Goal: Task Accomplishment & Management: Manage account settings

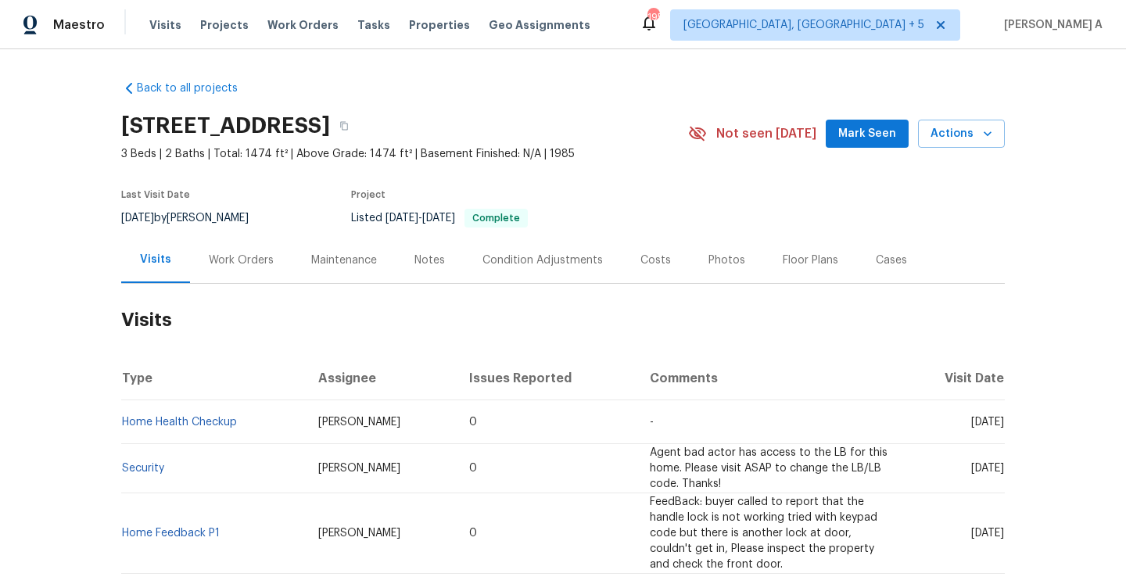
click at [229, 274] on div "Work Orders" at bounding box center [241, 260] width 102 height 46
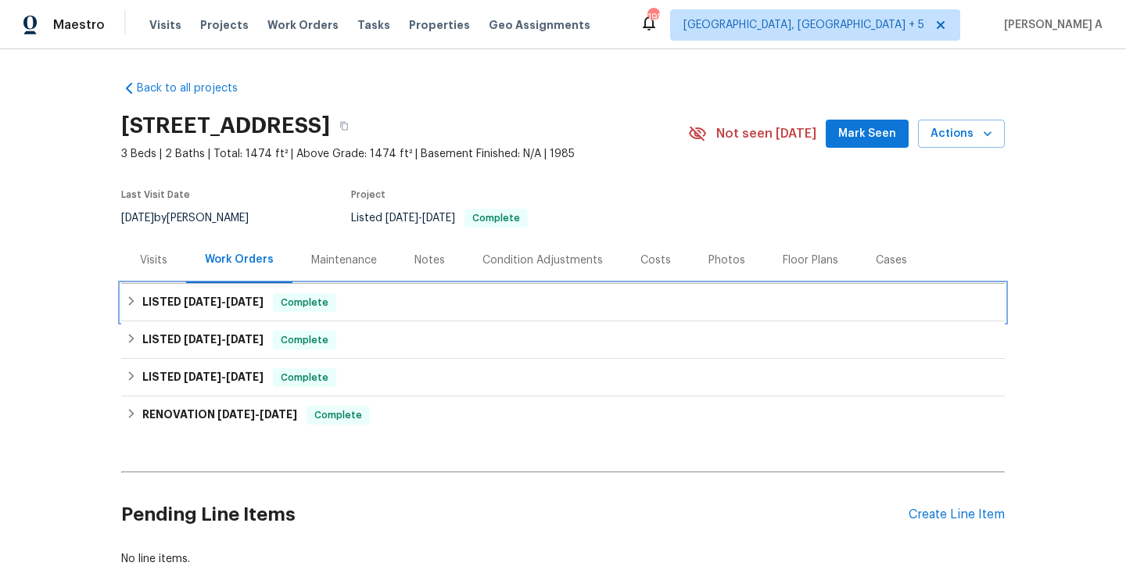
click at [234, 301] on span "[DATE]" at bounding box center [245, 301] width 38 height 11
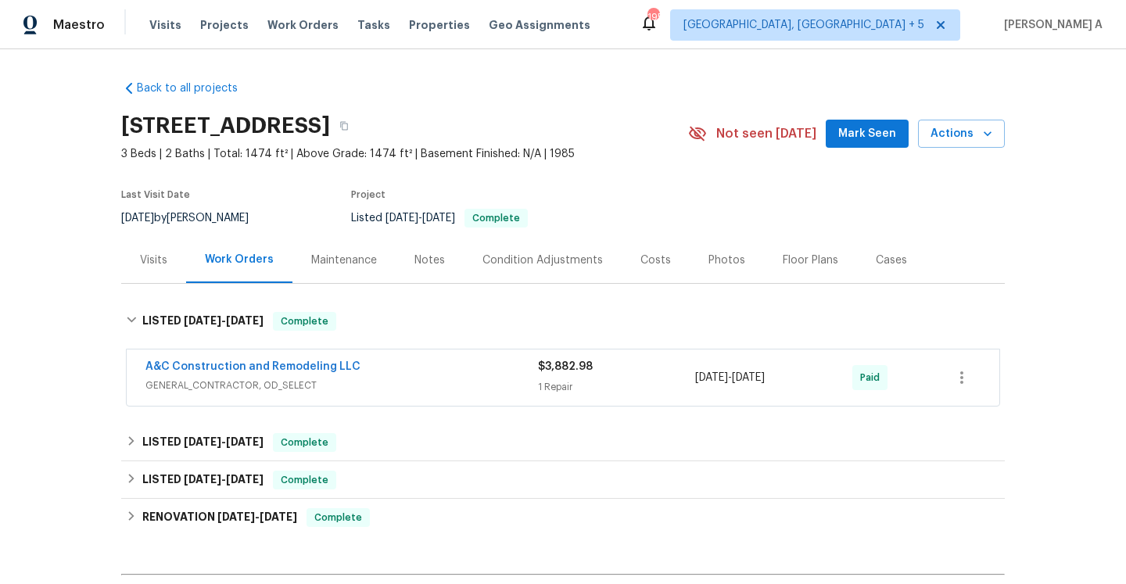
click at [386, 380] on span "GENERAL_CONTRACTOR, OD_SELECT" at bounding box center [341, 386] width 393 height 16
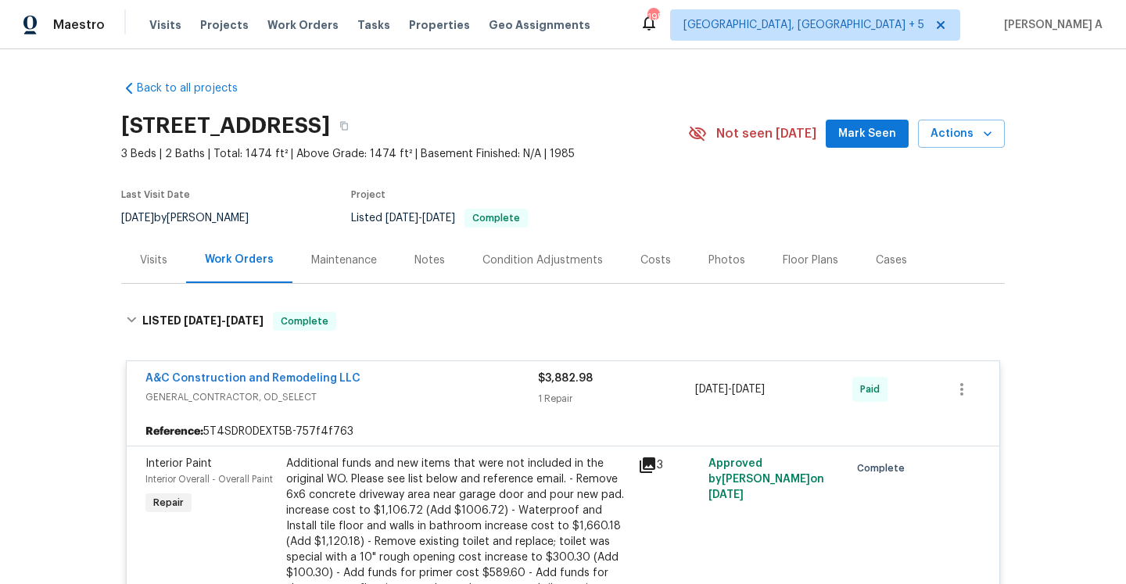
click at [382, 375] on div "A&C Construction and Remodeling LLC" at bounding box center [341, 380] width 393 height 19
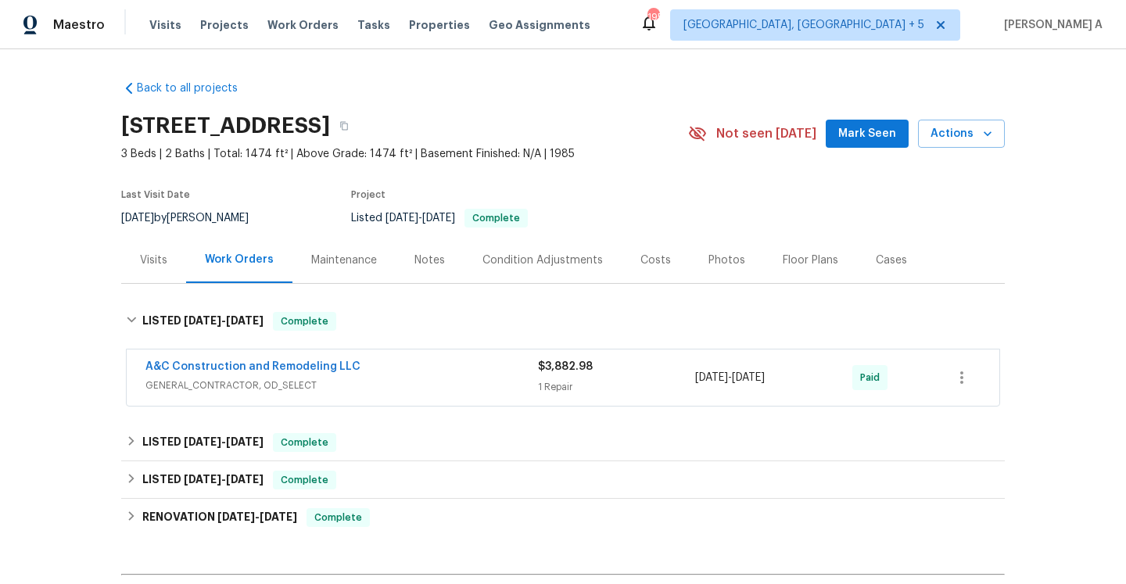
click at [147, 263] on div "Visits" at bounding box center [153, 261] width 27 height 16
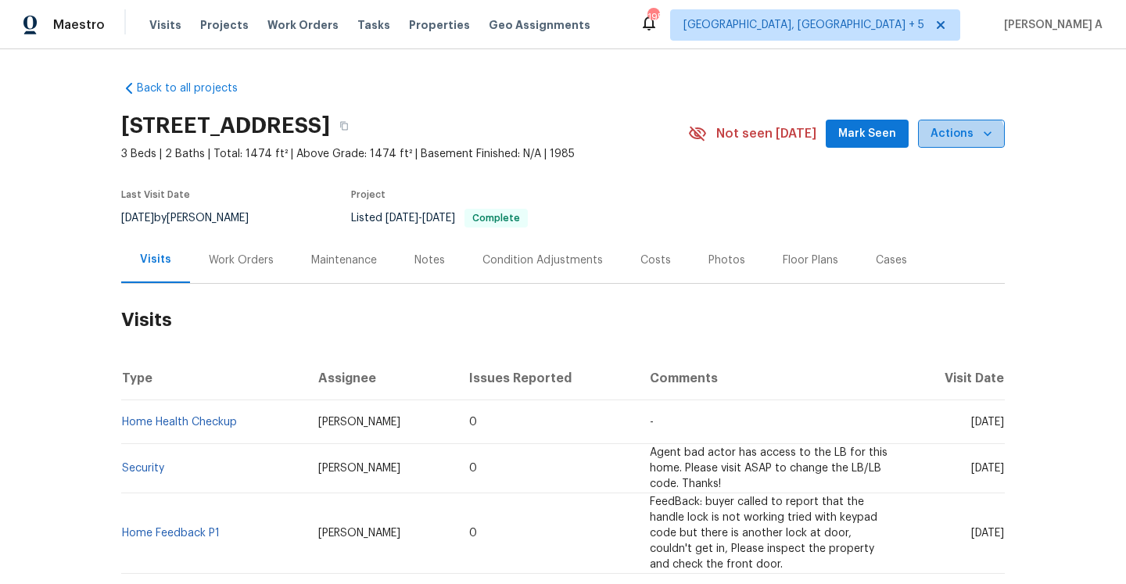
click at [942, 147] on button "Actions" at bounding box center [961, 134] width 87 height 29
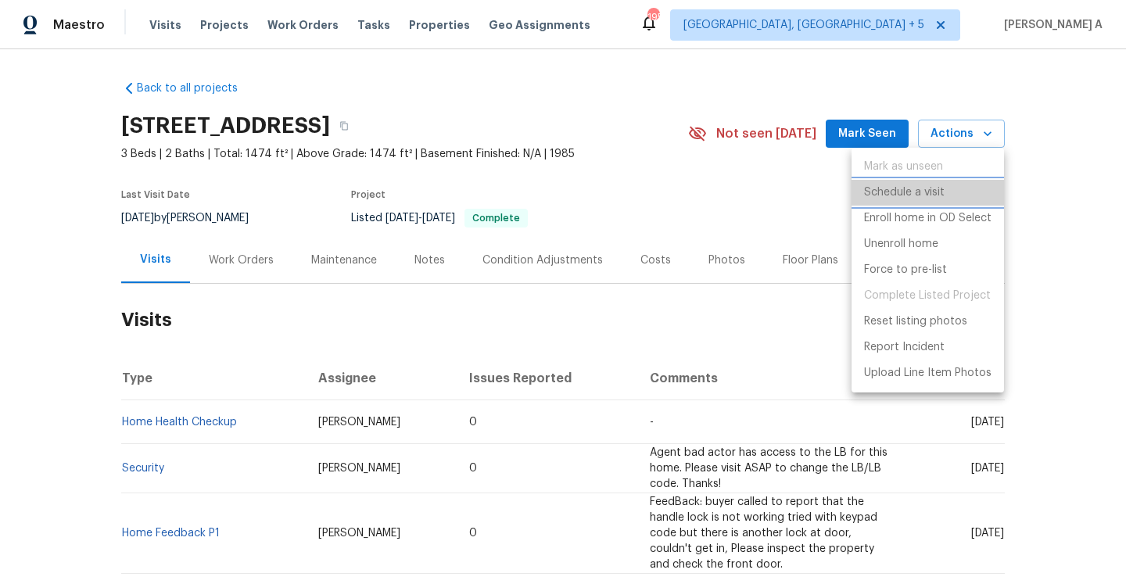
click at [916, 181] on li "Schedule a visit" at bounding box center [928, 193] width 153 height 26
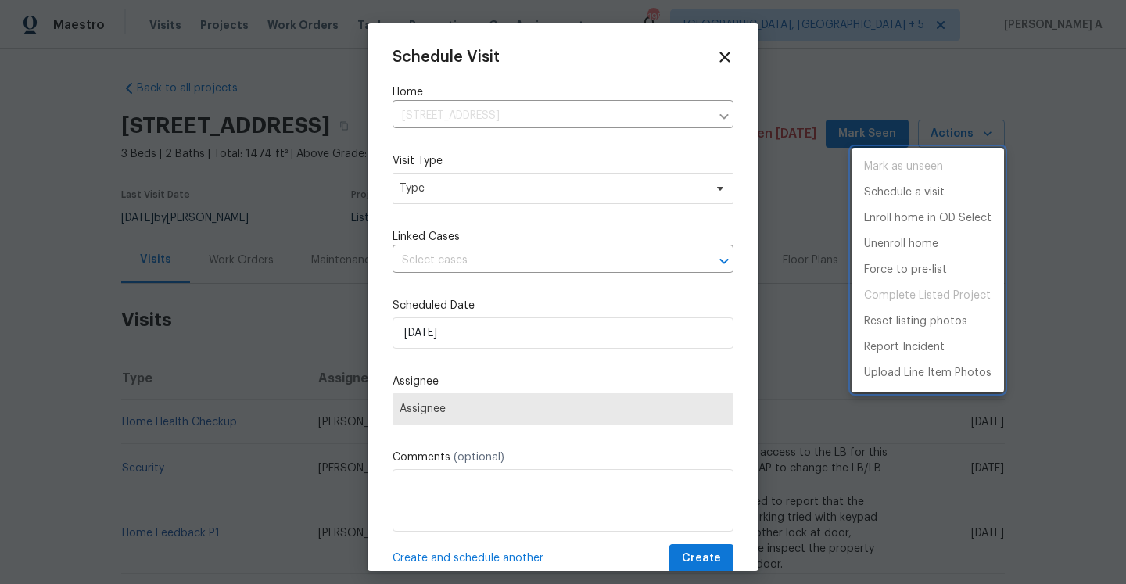
click at [516, 205] on div at bounding box center [563, 292] width 1126 height 584
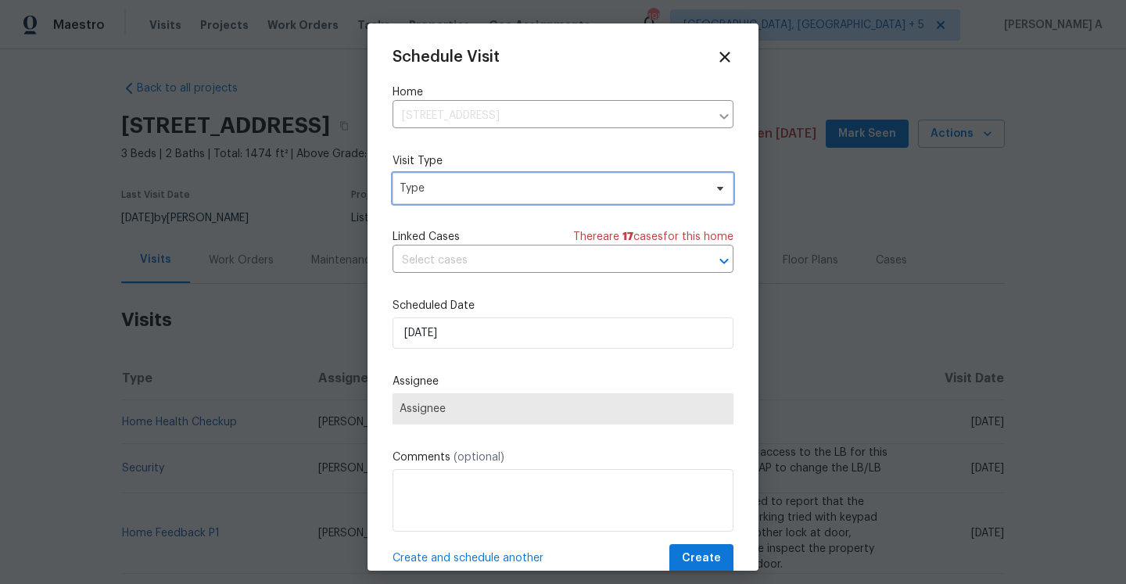
click at [511, 194] on span "Type" at bounding box center [552, 189] width 304 height 16
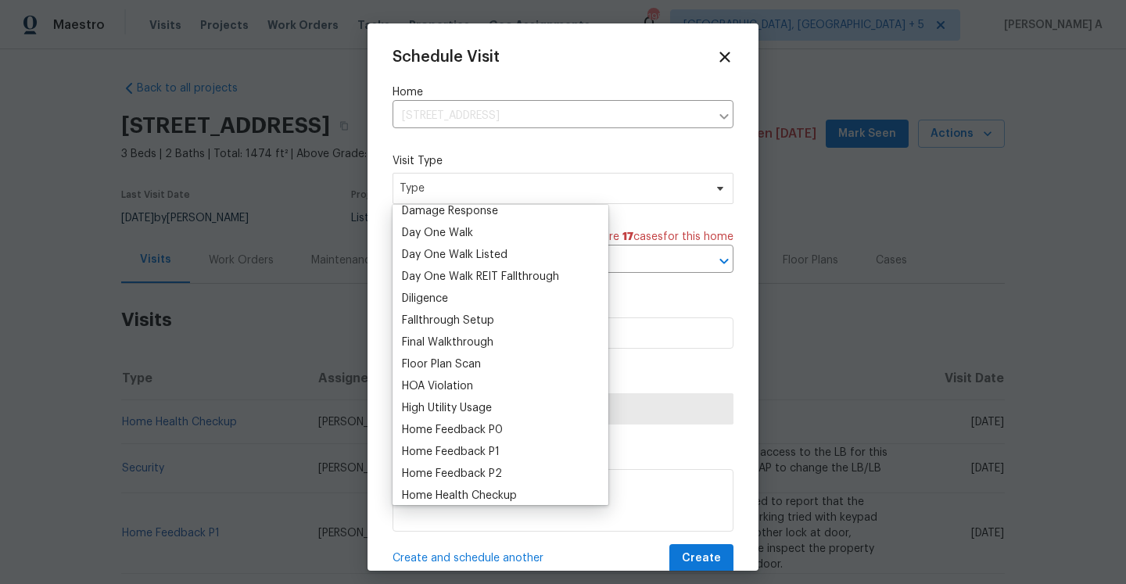
scroll to position [423, 0]
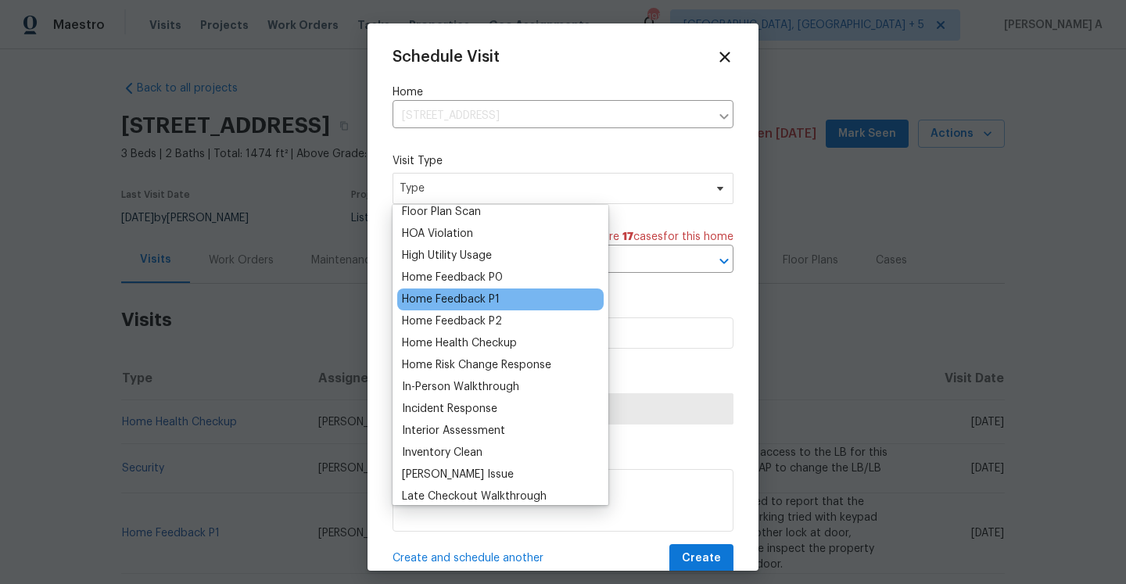
click at [483, 303] on div "Home Feedback P1" at bounding box center [451, 300] width 98 height 16
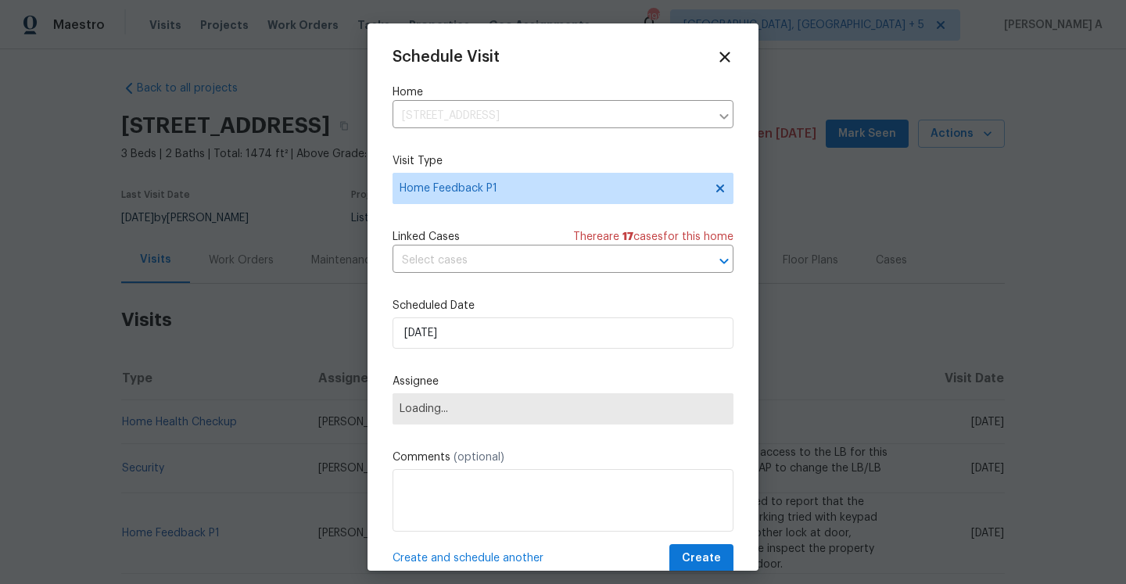
click at [470, 245] on div "Linked Cases There are 17 case s for this home" at bounding box center [563, 237] width 341 height 16
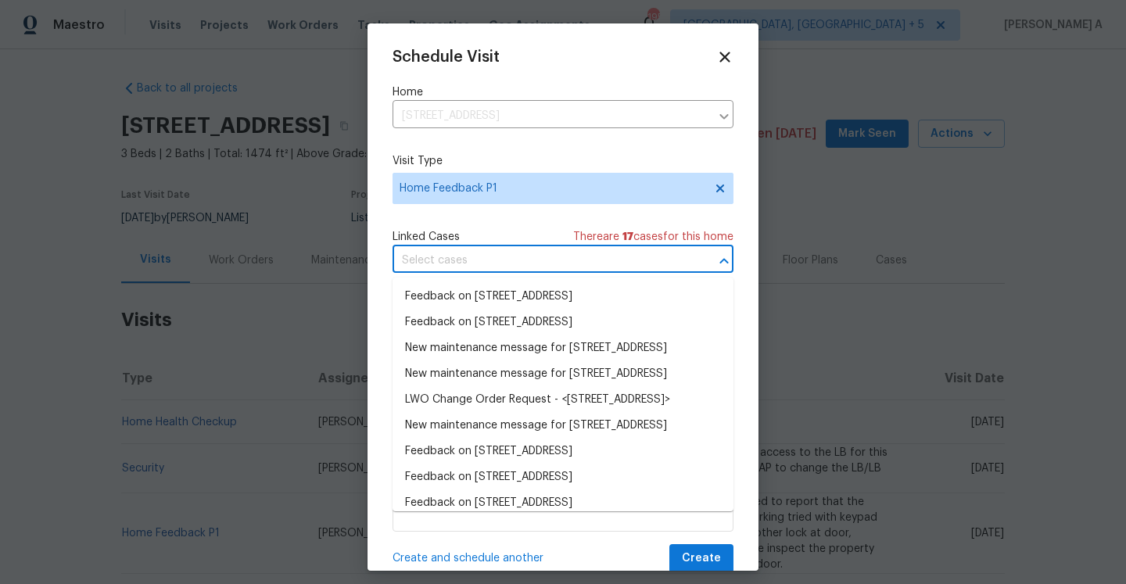
click at [470, 259] on input "text" at bounding box center [541, 261] width 297 height 24
click at [543, 298] on li "Feedback on [STREET_ADDRESS]" at bounding box center [563, 297] width 341 height 26
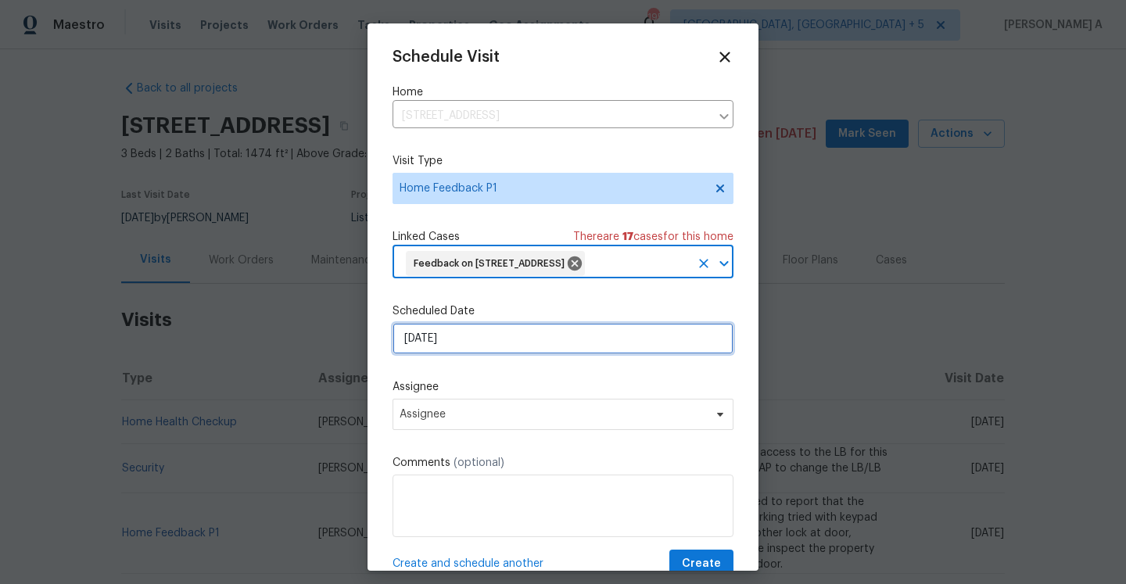
click at [531, 329] on input "[DATE]" at bounding box center [563, 338] width 341 height 31
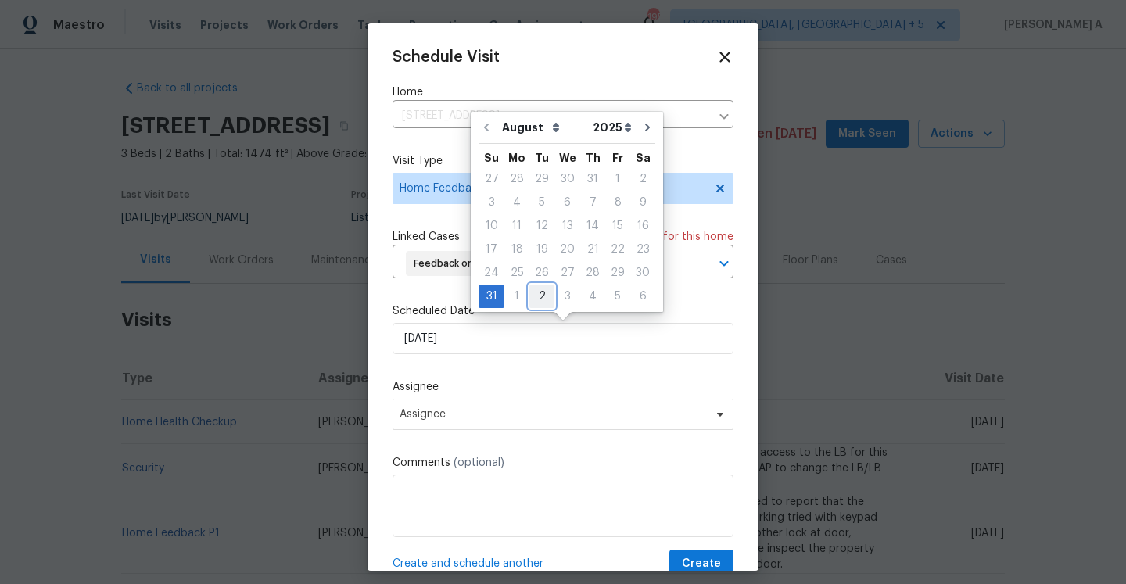
click at [535, 302] on div "2" at bounding box center [541, 296] width 25 height 22
type input "[DATE]"
select select "8"
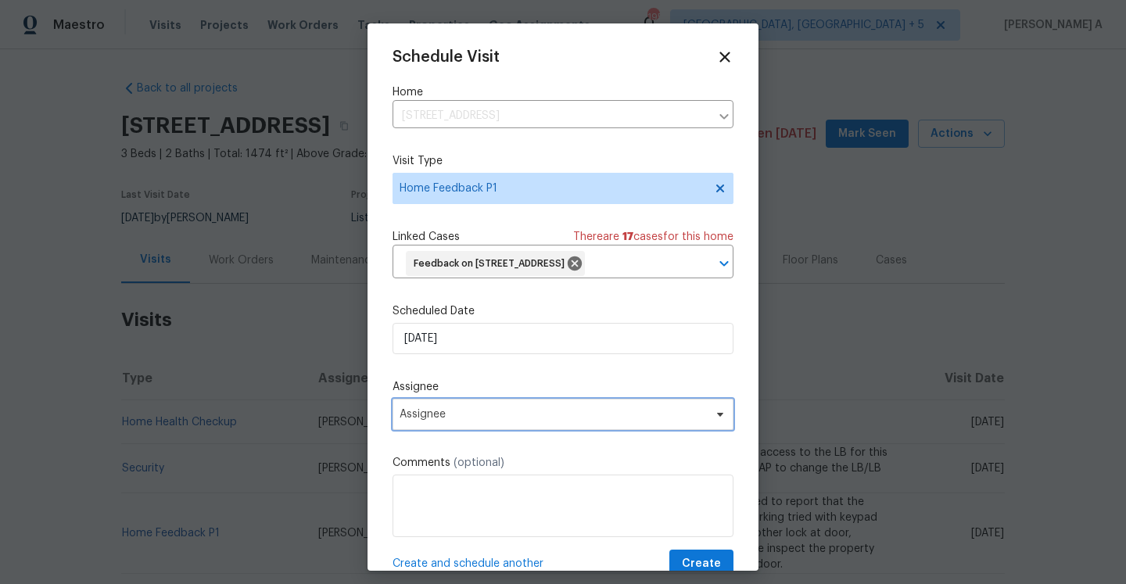
click at [529, 417] on span "Assignee" at bounding box center [553, 414] width 307 height 13
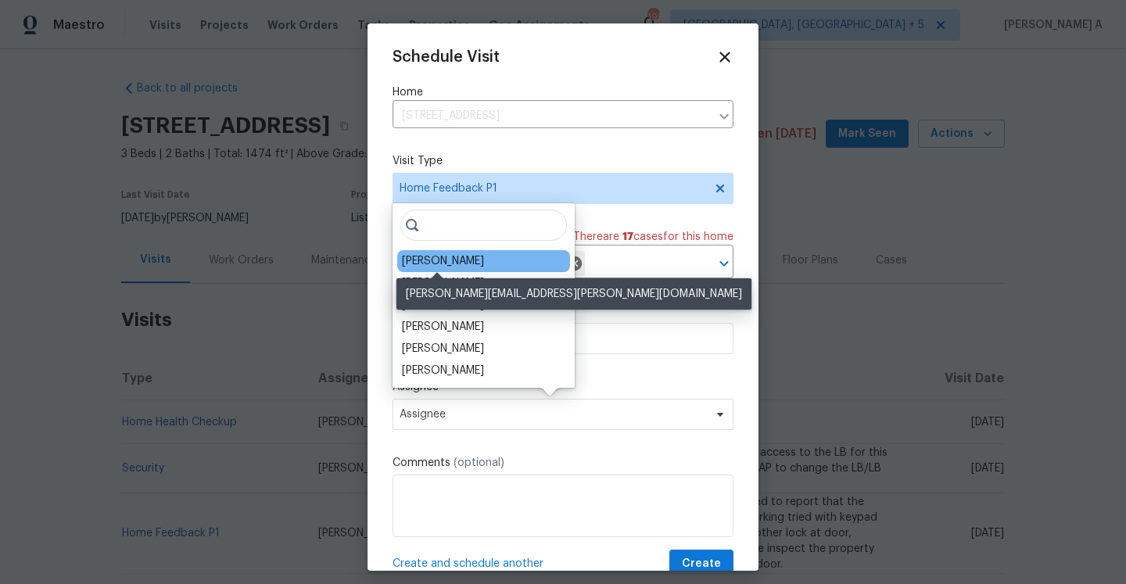
click at [448, 267] on div "[PERSON_NAME]" at bounding box center [443, 261] width 82 height 16
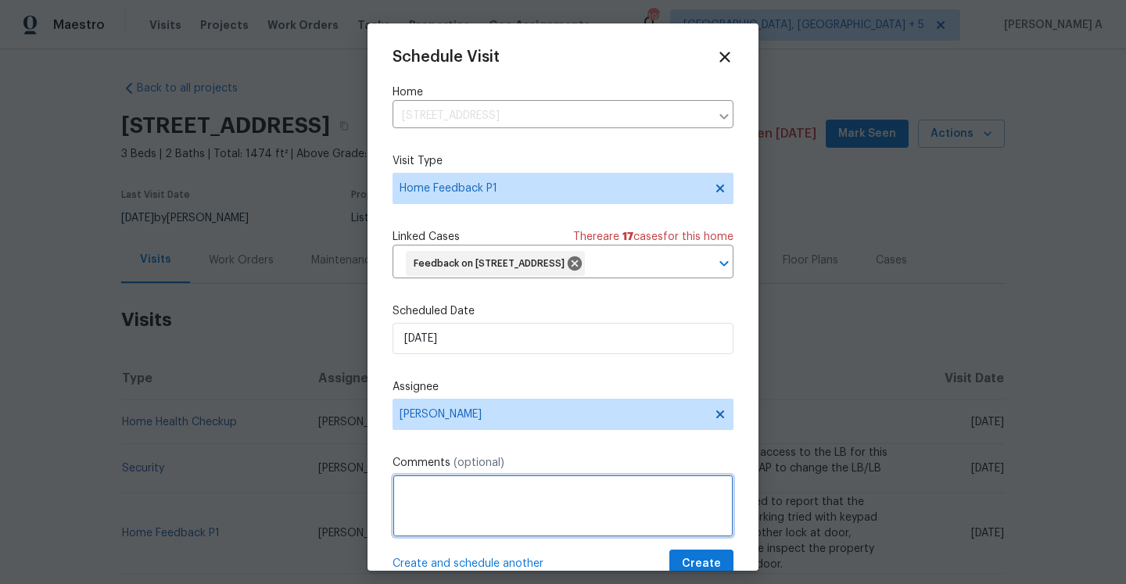
click at [431, 497] on textarea at bounding box center [563, 506] width 341 height 63
paste textarea "agent called into report she had an access issue with the lock box, the access …"
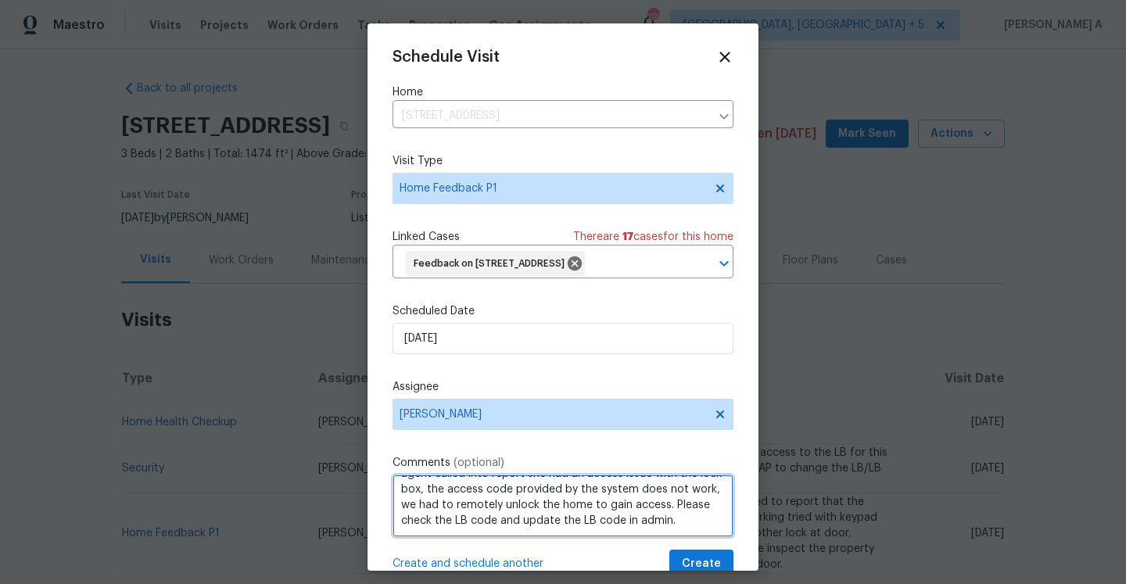
scroll to position [33, 0]
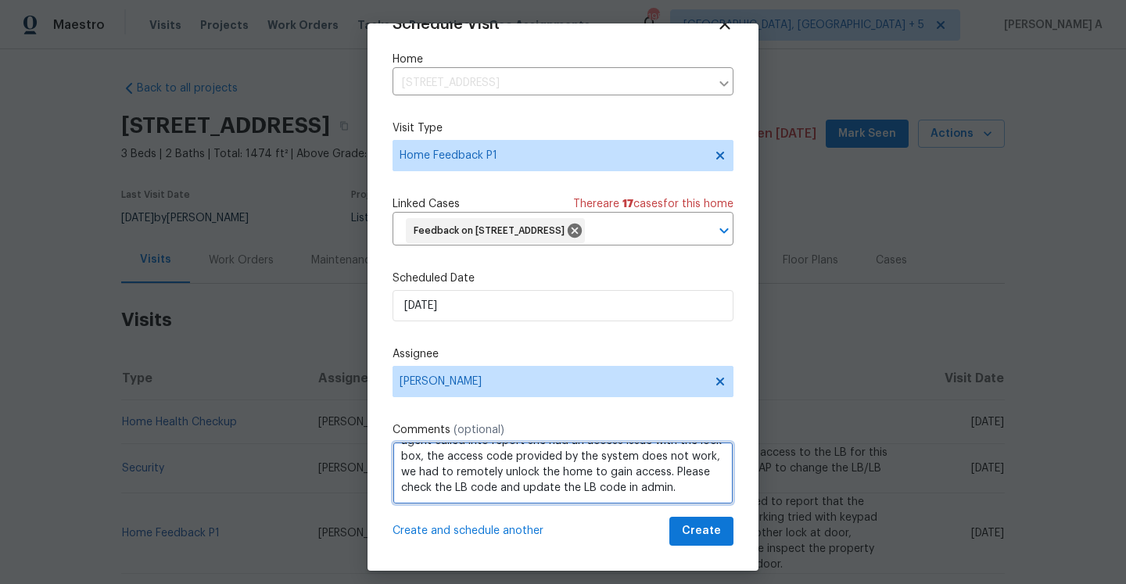
type textarea "agent called into report she had an access issue with the lock box, the access …"
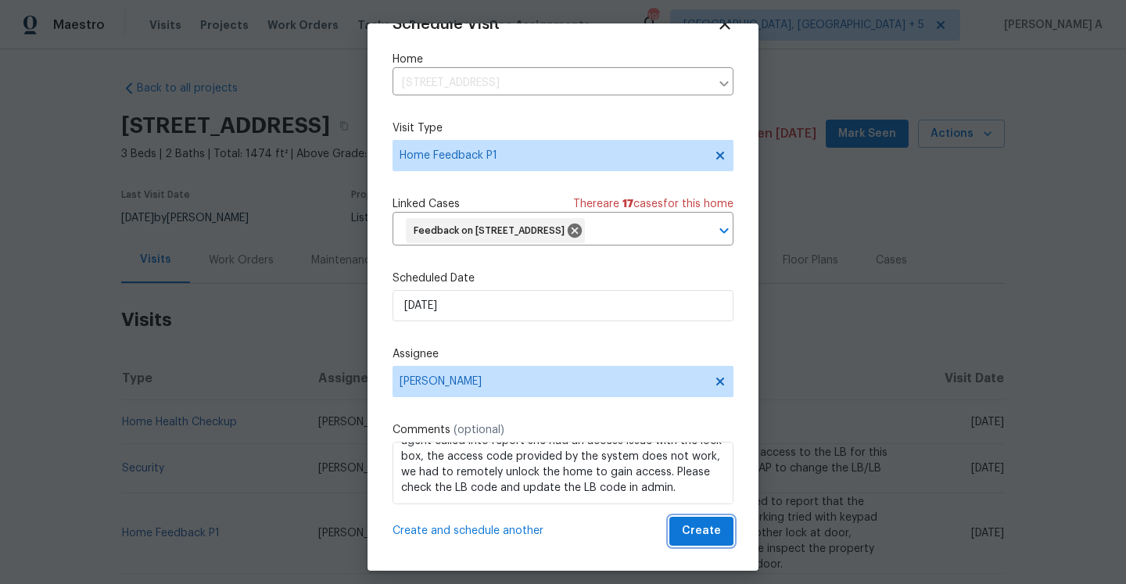
click at [698, 520] on button "Create" at bounding box center [701, 531] width 64 height 29
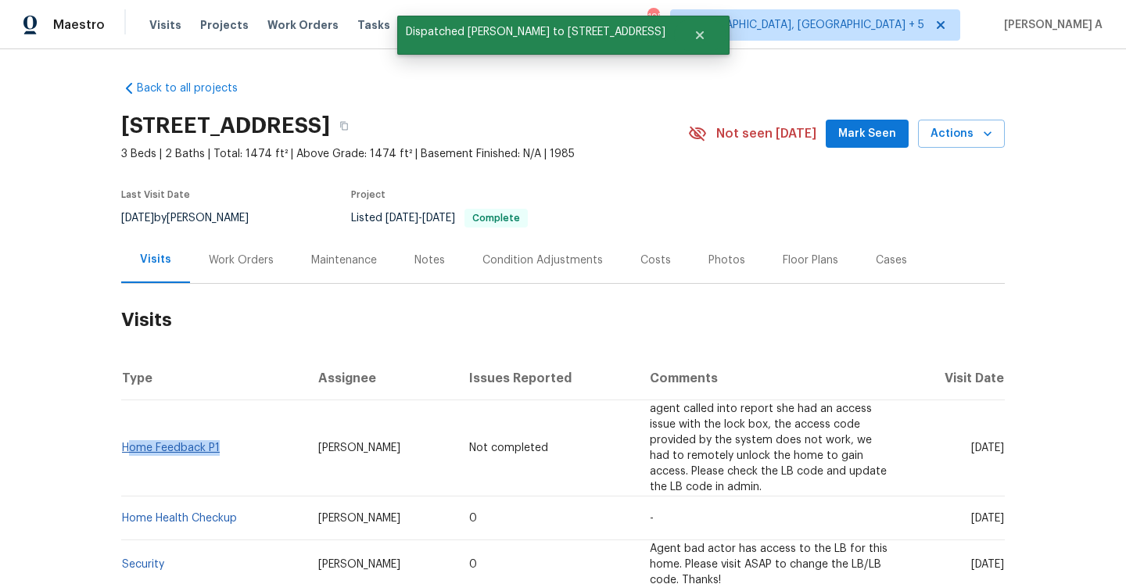
drag, startPoint x: 230, startPoint y: 447, endPoint x: 128, endPoint y: 449, distance: 101.7
click at [128, 449] on td "Home Feedback P1" at bounding box center [213, 448] width 185 height 96
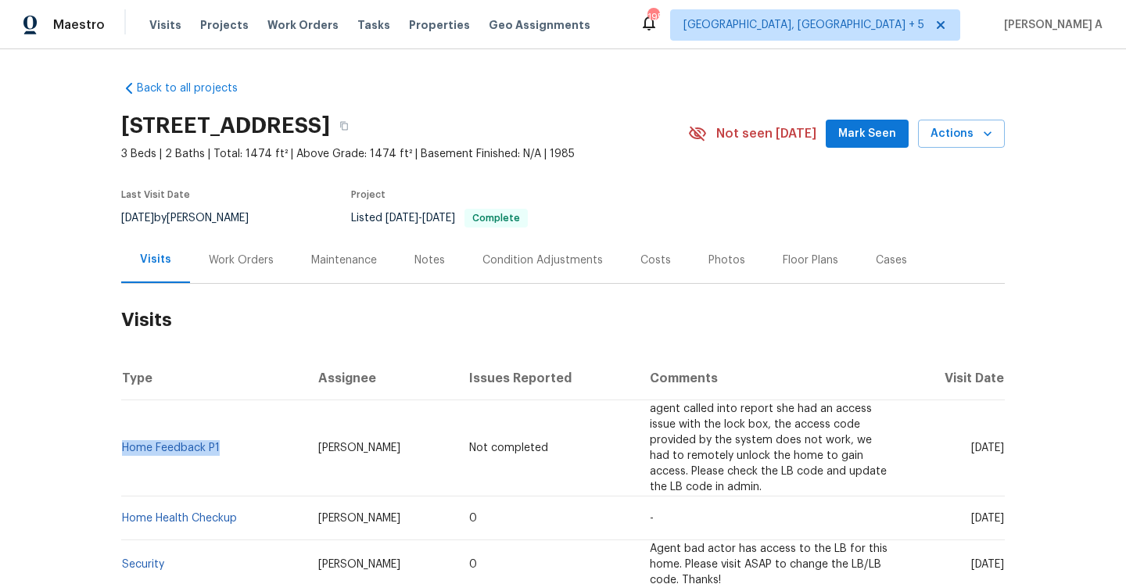
copy link "Home Feedback P1"
drag, startPoint x: 241, startPoint y: 516, endPoint x: 124, endPoint y: 512, distance: 116.6
click at [124, 512] on td "Home Health Checkup" at bounding box center [213, 519] width 185 height 44
copy link "Home Health Checkup"
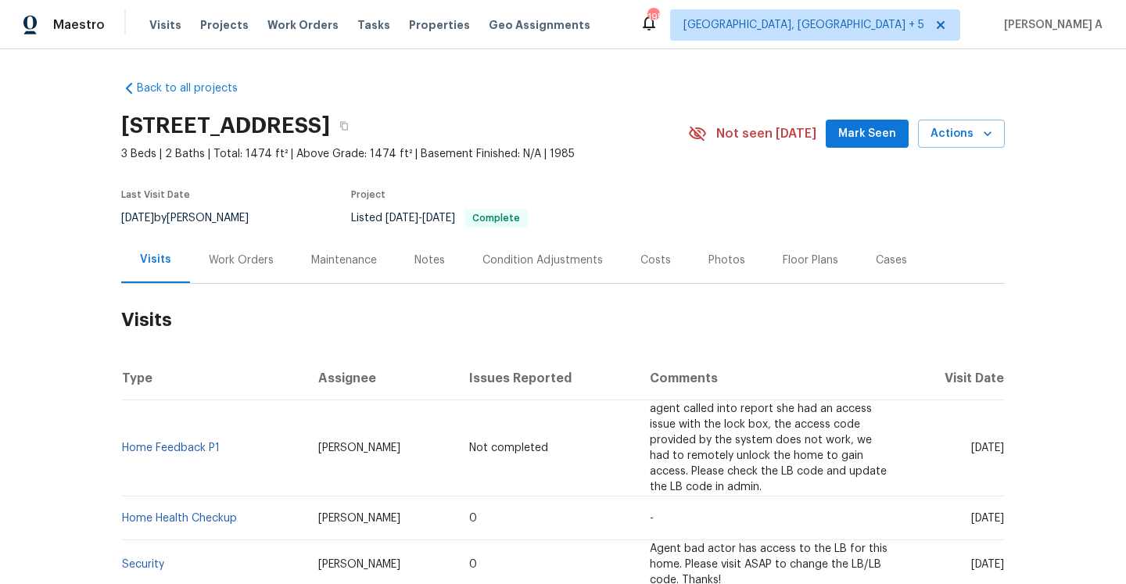
click at [222, 245] on div "Work Orders" at bounding box center [241, 260] width 102 height 46
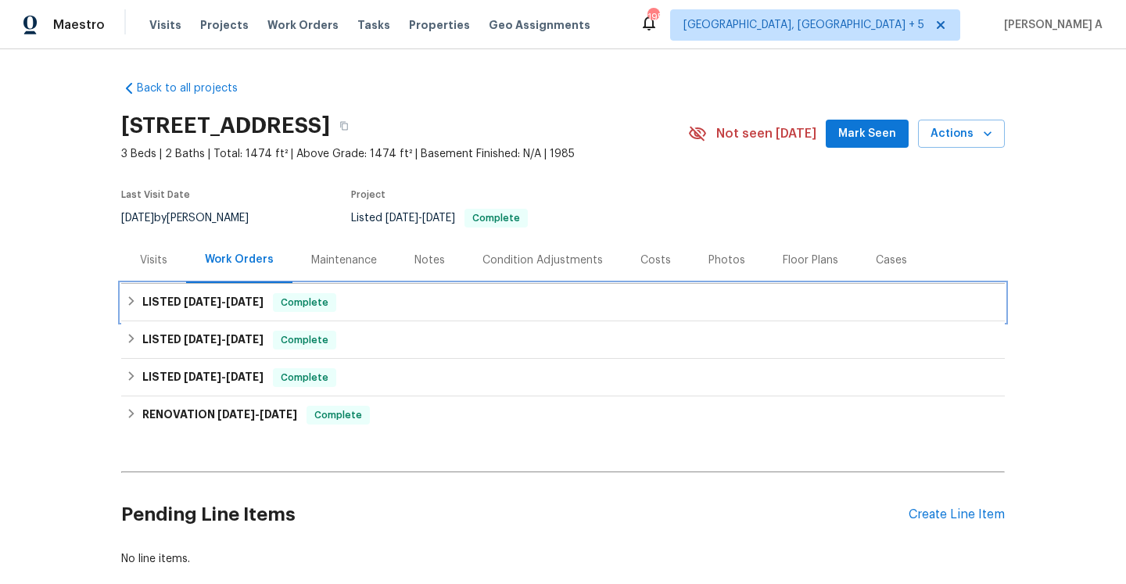
click at [237, 296] on span "[DATE]" at bounding box center [245, 301] width 38 height 11
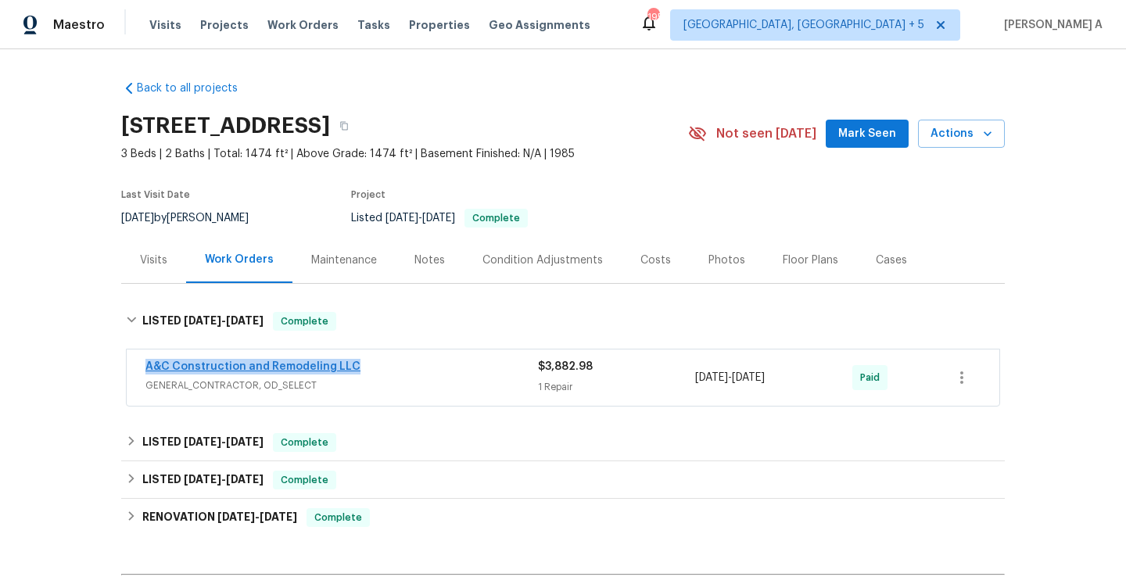
drag, startPoint x: 378, startPoint y: 369, endPoint x: 147, endPoint y: 371, distance: 230.7
click at [147, 371] on div "A&C Construction and Remodeling LLC" at bounding box center [341, 368] width 393 height 19
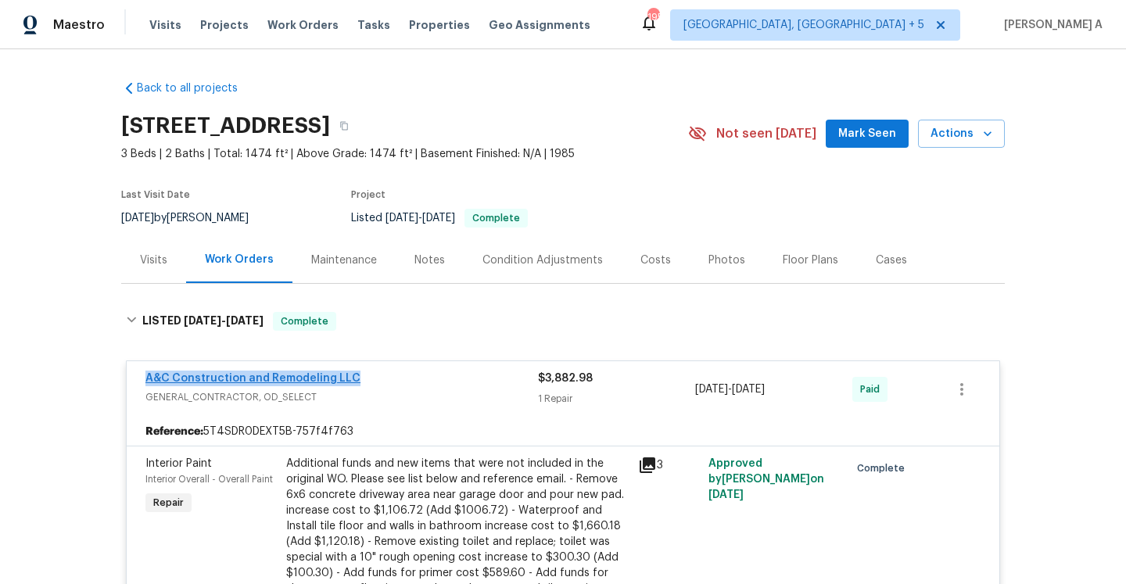
copy link "A&C Construction and Remodeling LLC"
click at [438, 372] on div "A&C Construction and Remodeling LLC" at bounding box center [341, 380] width 393 height 19
